Goal: Information Seeking & Learning: Learn about a topic

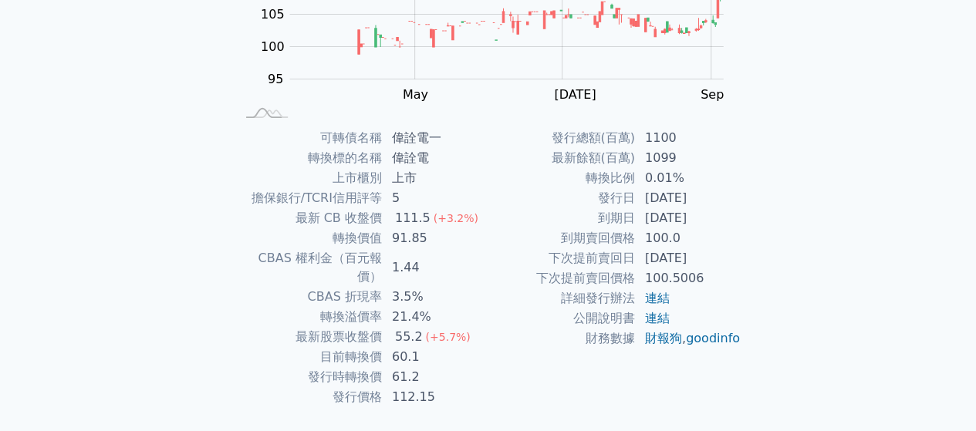
scroll to position [283, 0]
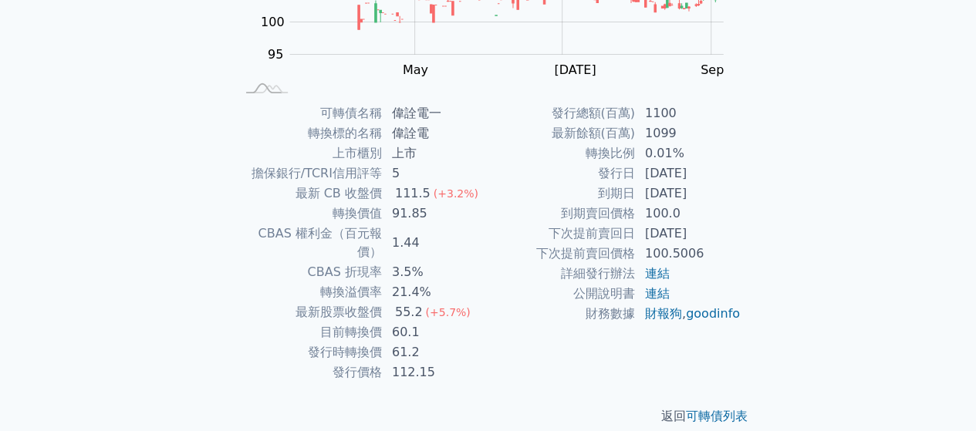
click at [701, 235] on td "[DATE]" at bounding box center [689, 234] width 106 height 20
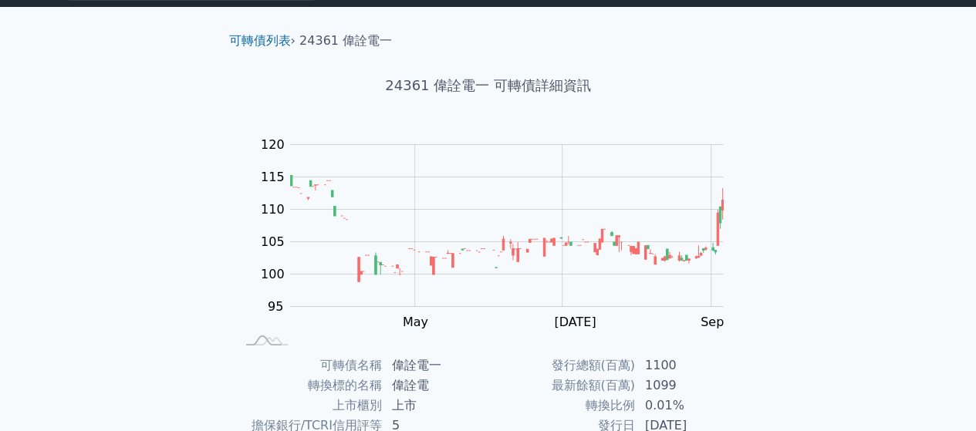
scroll to position [0, 0]
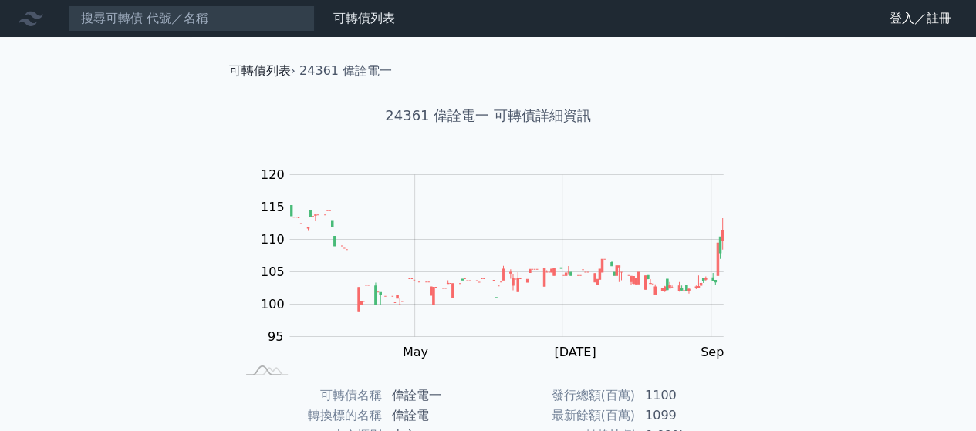
click at [272, 75] on link "可轉債列表" at bounding box center [260, 70] width 62 height 15
click at [144, 83] on div "可轉債列表 財務數據 可轉債列表 財務數據 登入／註冊 登入／註冊 可轉債列表 › 24361 偉詮電一 24361 偉詮電一 可轉債詳細資訊 Zoom Ou…" at bounding box center [488, 366] width 976 height 733
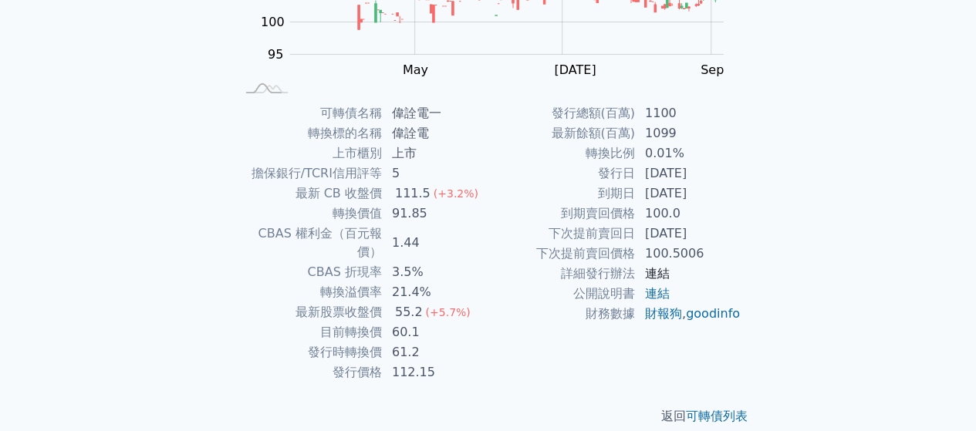
click at [651, 276] on link "連結" at bounding box center [657, 273] width 25 height 15
click at [203, 243] on div "可轉債列表 › 24361 偉詮電一 24361 偉詮電一 可轉債詳細資訊 Zoom Out 100 85 90 95 100 105 110 115 120…" at bounding box center [488, 103] width 593 height 696
click at [659, 296] on link "連結" at bounding box center [657, 293] width 25 height 15
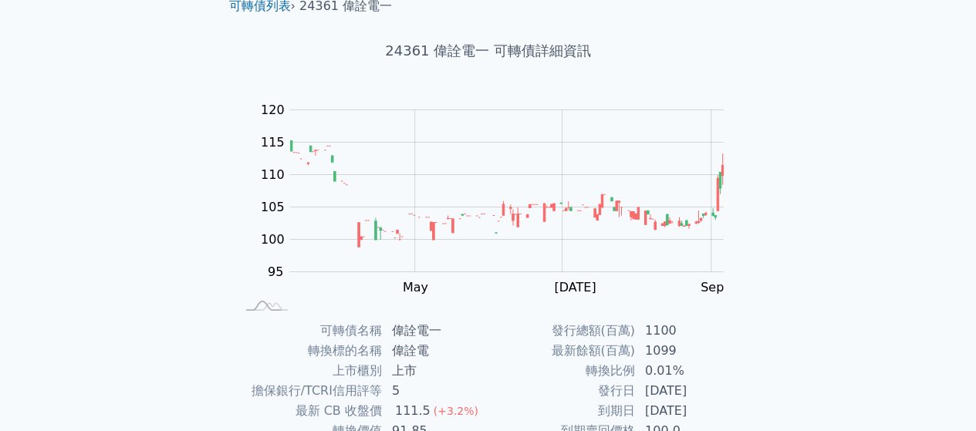
scroll to position [0, 0]
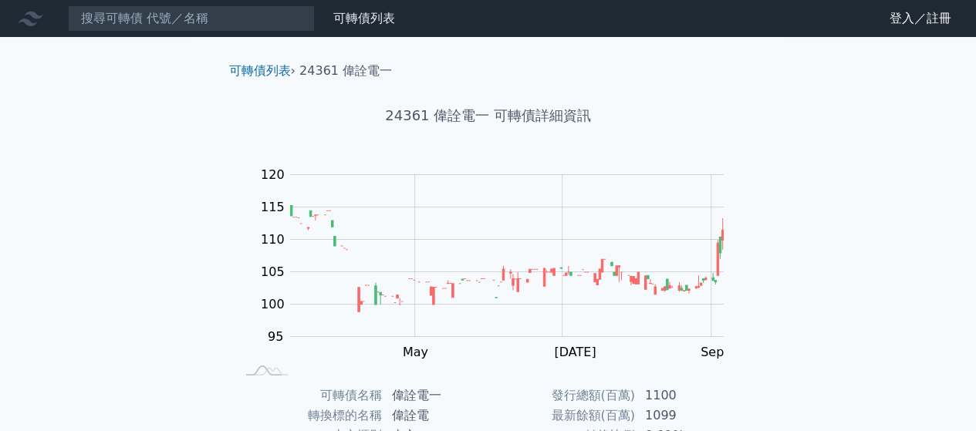
click at [0, 0] on link "財務數據" at bounding box center [0, 0] width 0 height 0
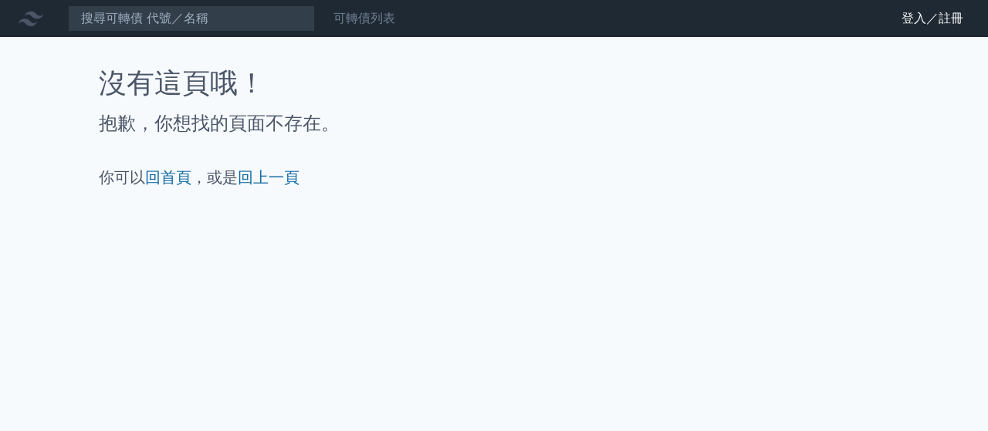
click at [387, 15] on link "可轉債列表" at bounding box center [364, 18] width 62 height 15
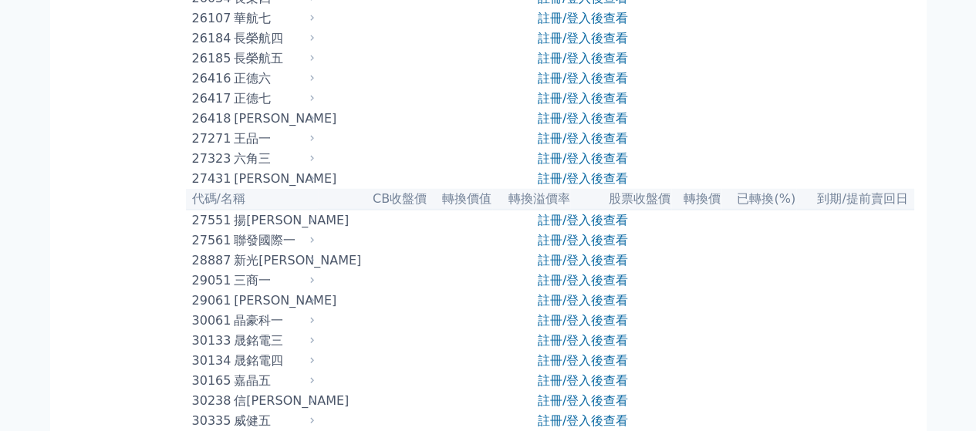
scroll to position [1621, 0]
